Goal: Check status: Check status

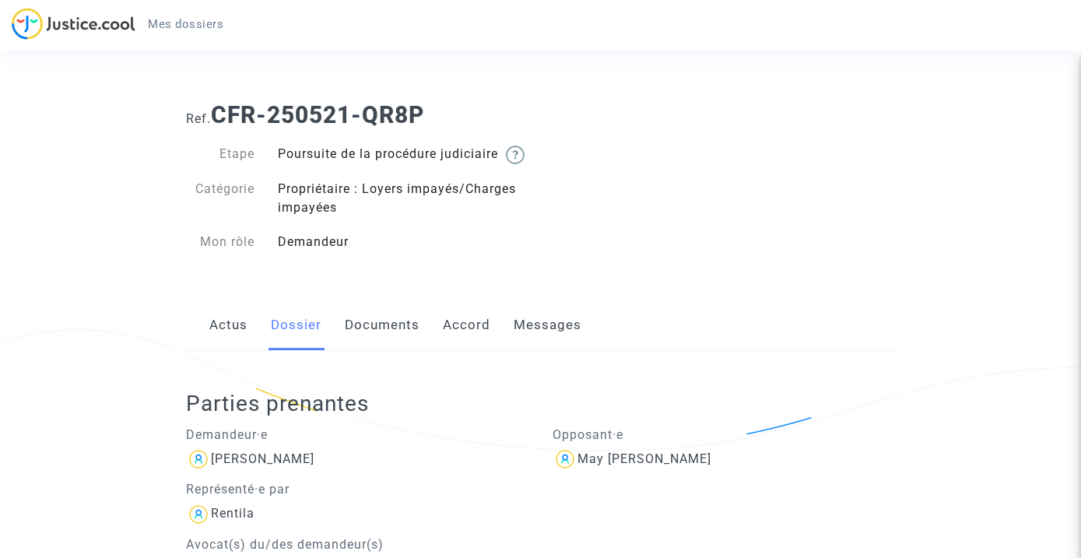
click at [90, 24] on img at bounding box center [74, 24] width 124 height 32
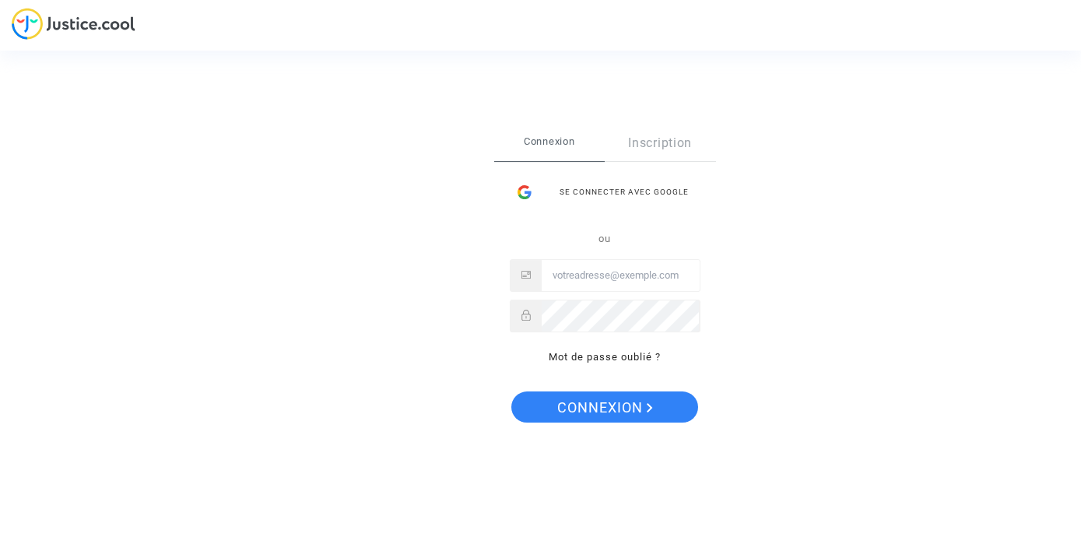
click at [588, 275] on input "Email" at bounding box center [621, 275] width 158 height 31
type input "s@[DOMAIN_NAME]"
click at [610, 408] on span "Connexion" at bounding box center [605, 408] width 96 height 33
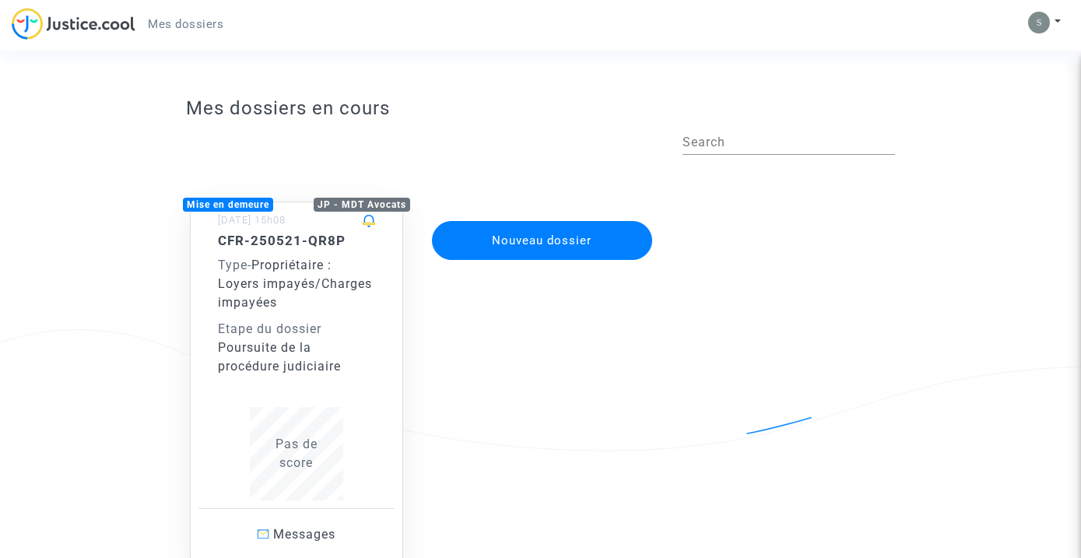
click at [359, 374] on div "Poursuite de la procédure judiciaire" at bounding box center [296, 357] width 157 height 37
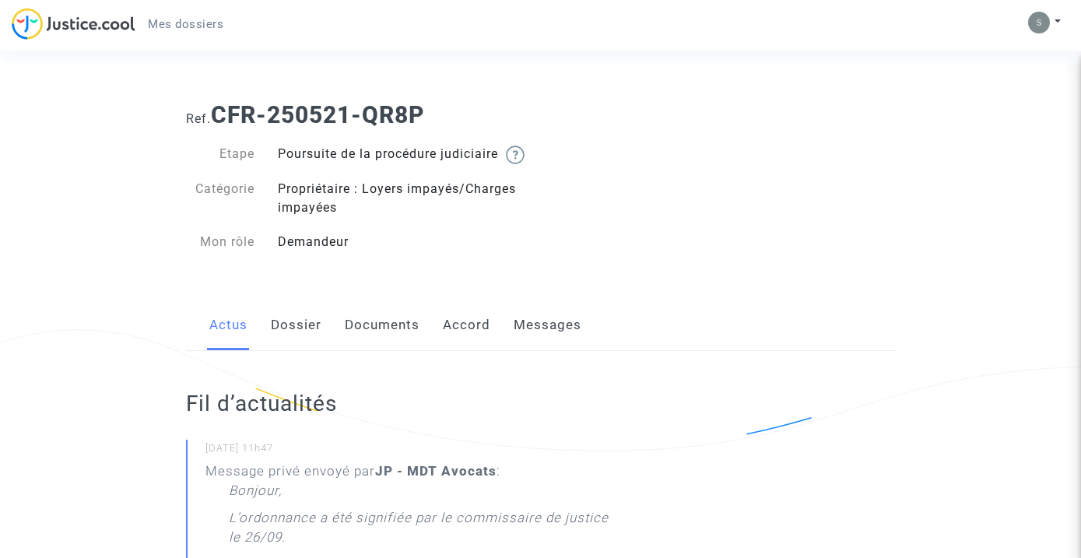
click at [407, 343] on link "Documents" at bounding box center [382, 325] width 75 height 51
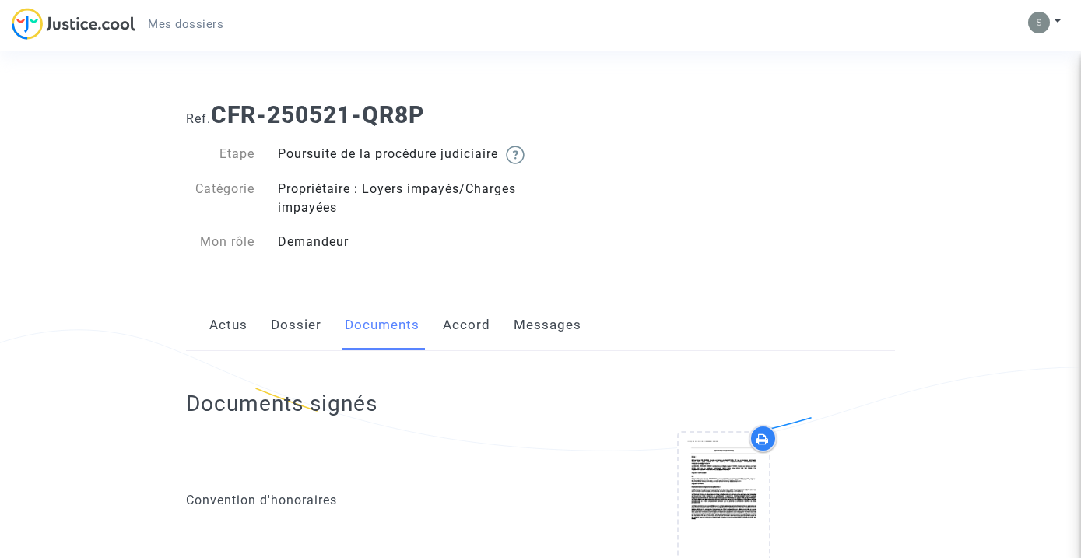
click at [520, 351] on link "Messages" at bounding box center [548, 325] width 68 height 51
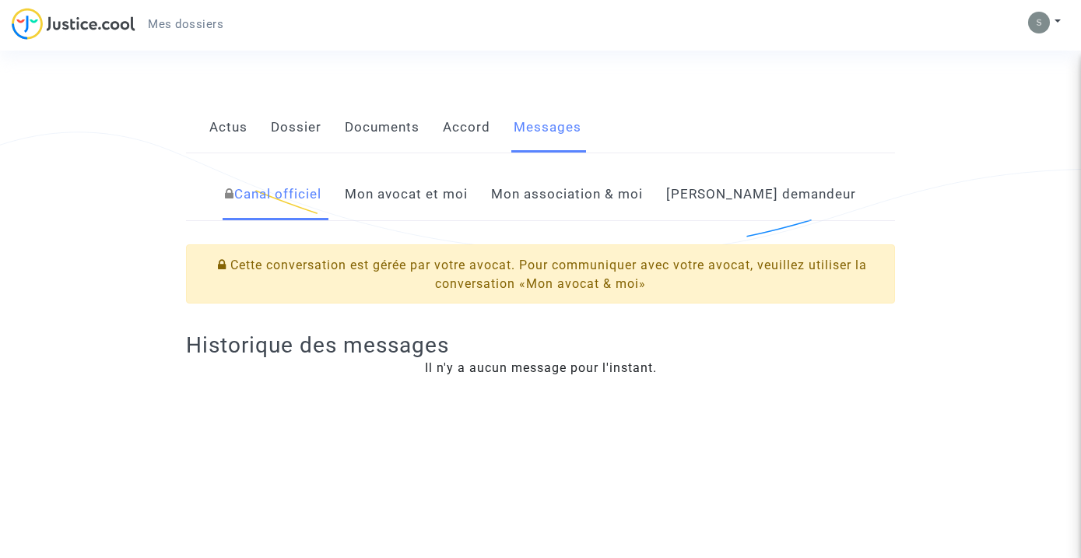
scroll to position [169, 0]
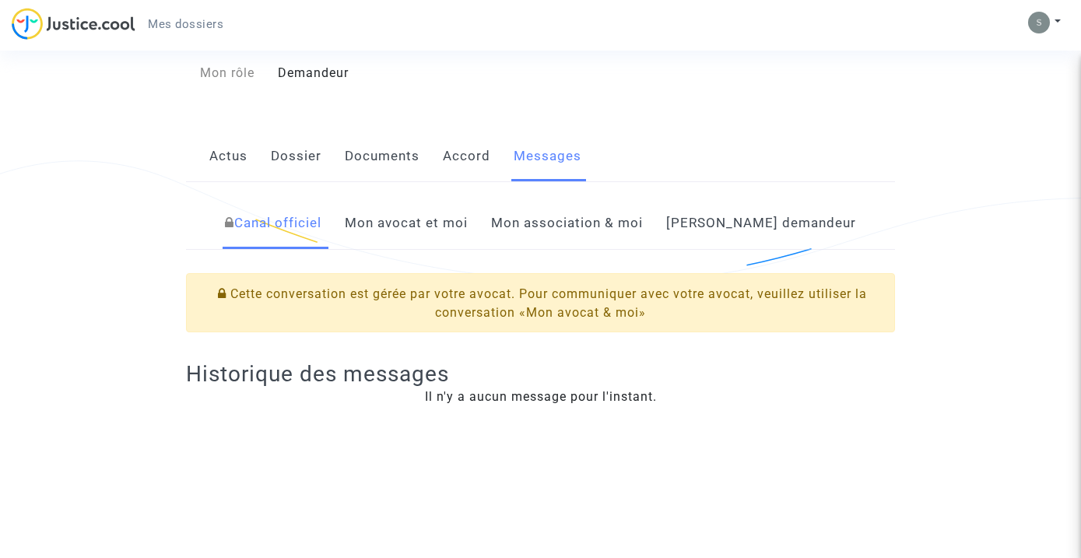
click at [468, 240] on link "Mon avocat et moi" at bounding box center [406, 223] width 123 height 51
